Goal: Navigation & Orientation: Find specific page/section

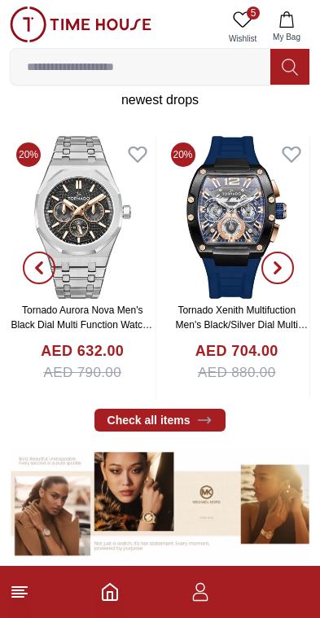
scroll to position [565, 0]
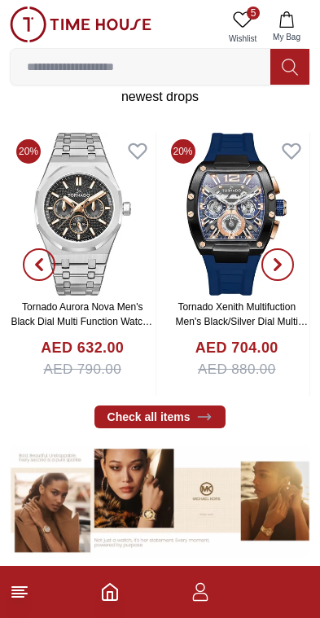
click at [17, 600] on icon at bounding box center [20, 592] width 20 height 20
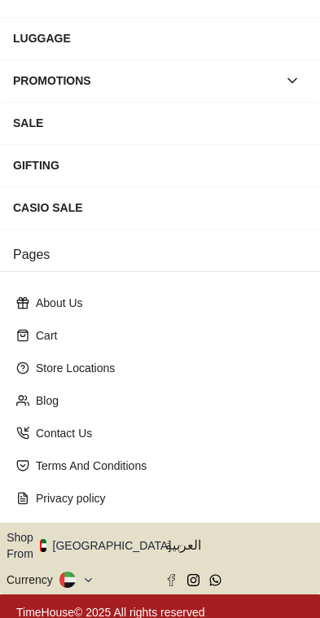
click at [105, 547] on button "Shop From [GEOGRAPHIC_DATA]" at bounding box center [95, 545] width 177 height 33
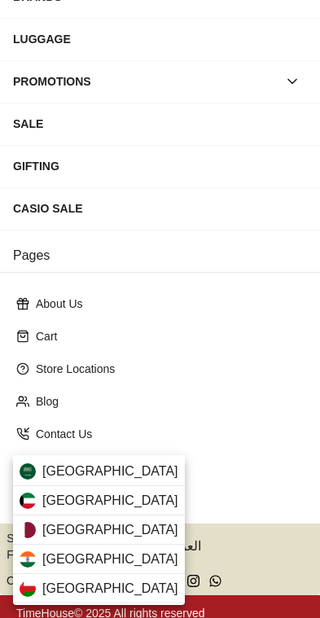
click at [137, 477] on div "[GEOGRAPHIC_DATA]" at bounding box center [99, 471] width 172 height 29
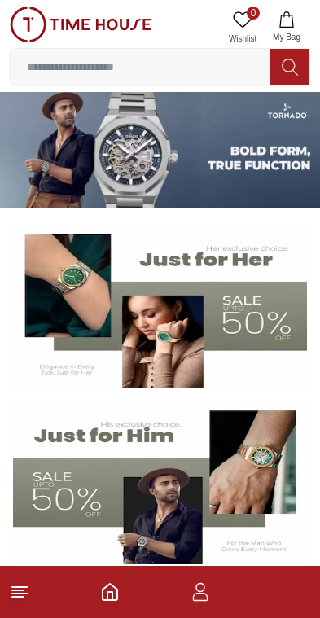
click at [29, 598] on icon at bounding box center [20, 592] width 20 height 20
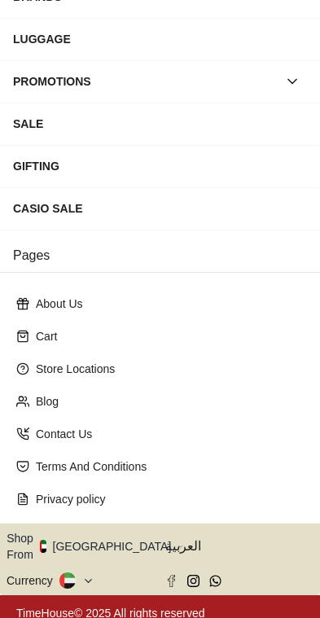
scroll to position [256, 0]
click at [108, 544] on button "Shop From [GEOGRAPHIC_DATA]" at bounding box center [95, 546] width 177 height 33
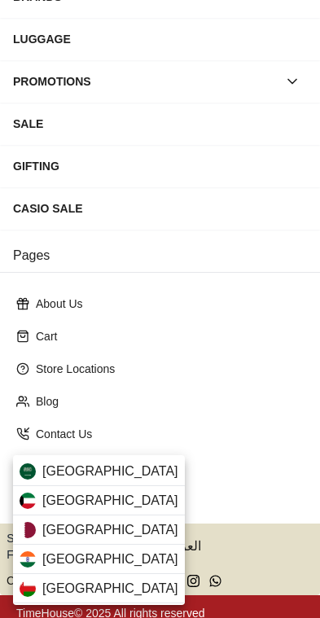
click at [125, 475] on div "[GEOGRAPHIC_DATA]" at bounding box center [99, 471] width 172 height 29
